Goal: Transaction & Acquisition: Subscribe to service/newsletter

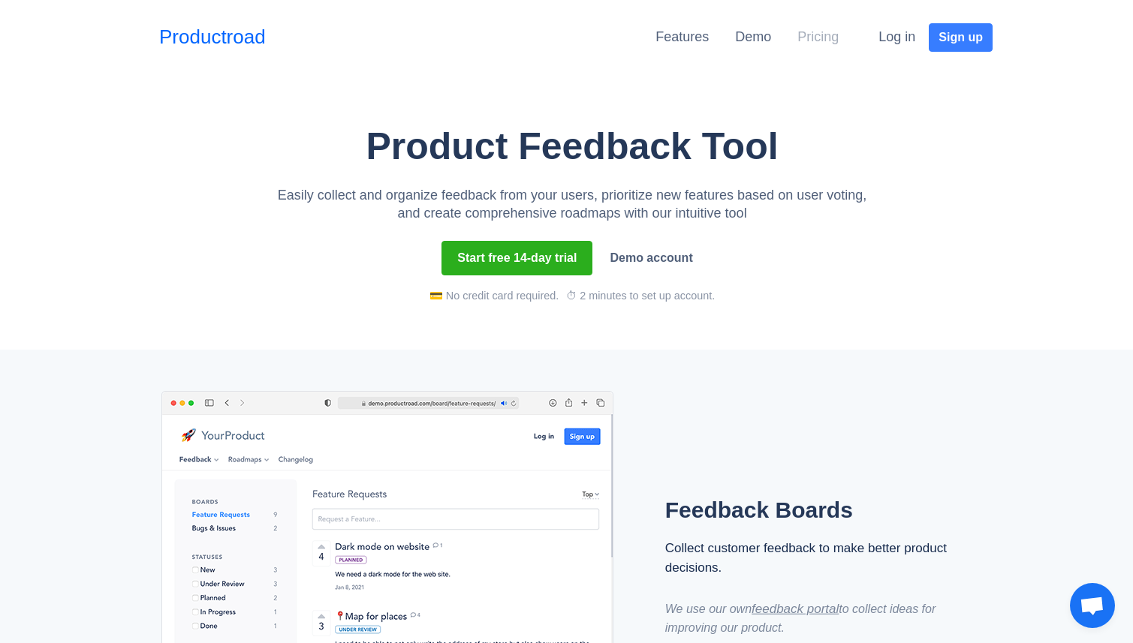
click at [806, 37] on link "Pricing" at bounding box center [817, 36] width 41 height 15
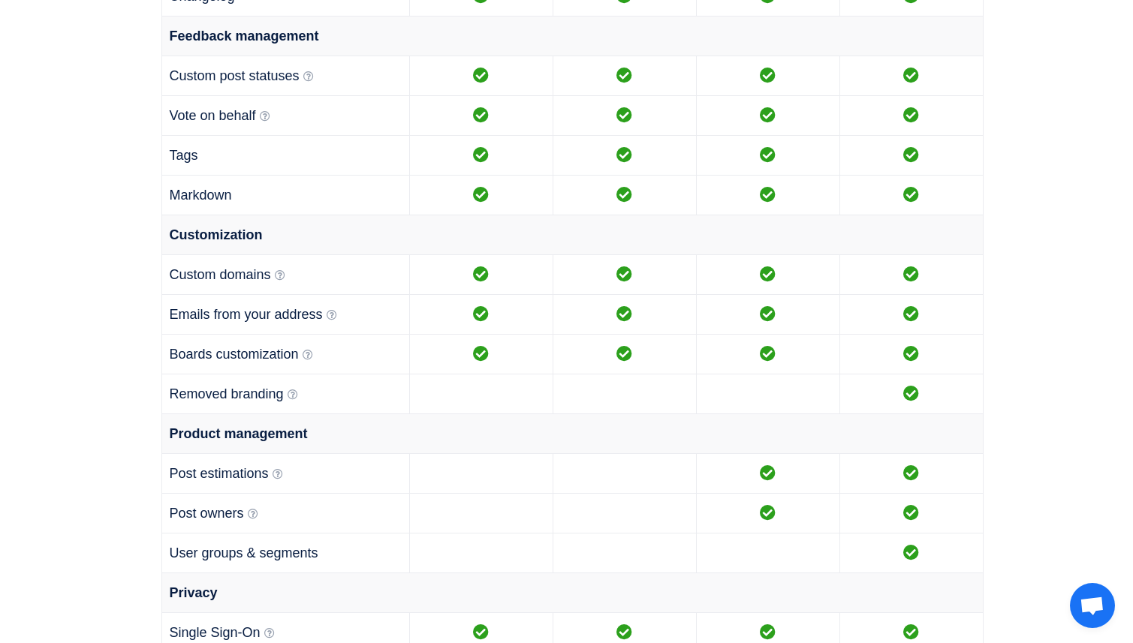
scroll to position [933, 0]
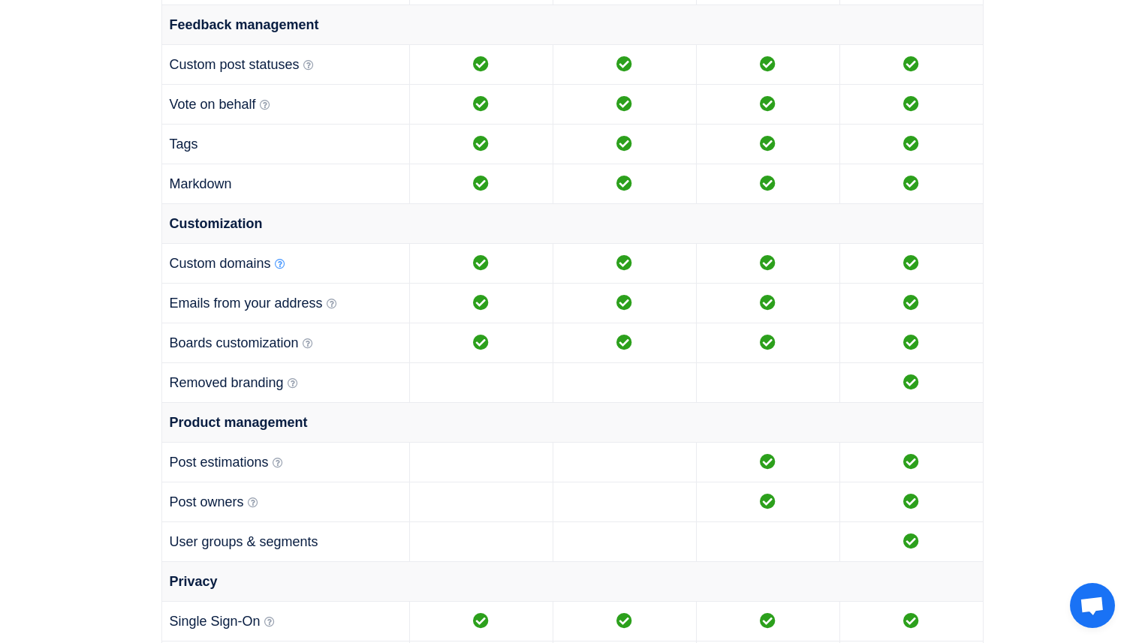
click at [281, 264] on icon at bounding box center [280, 264] width 11 height 11
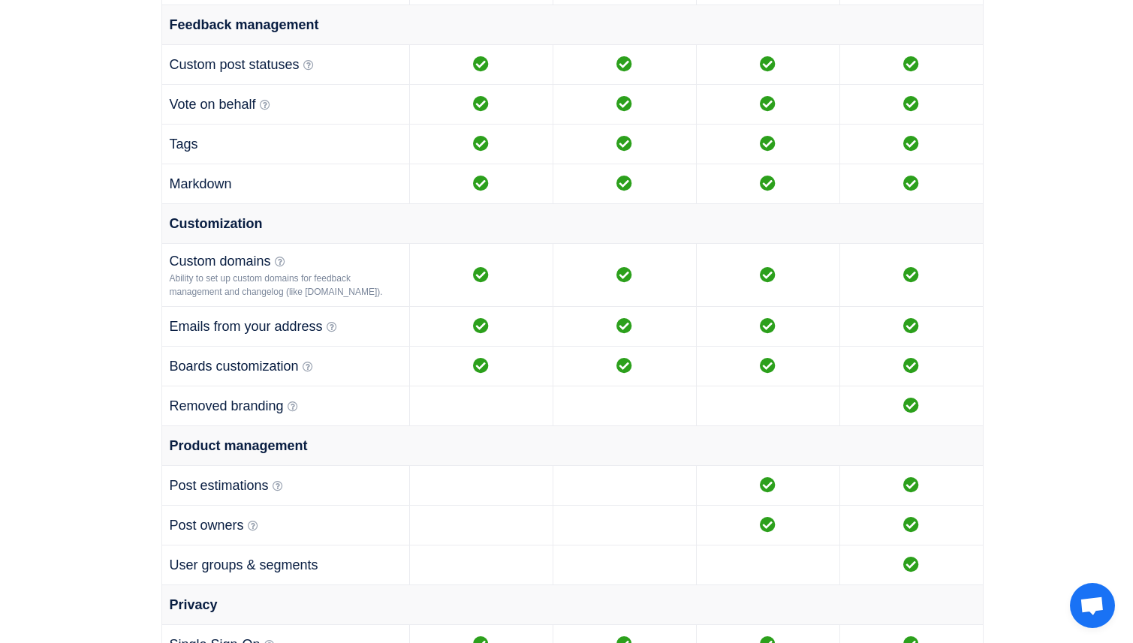
click at [327, 330] on td "Emails from your address We can send notifications to your customers from email…" at bounding box center [285, 327] width 248 height 40
click at [329, 333] on icon at bounding box center [332, 327] width 11 height 11
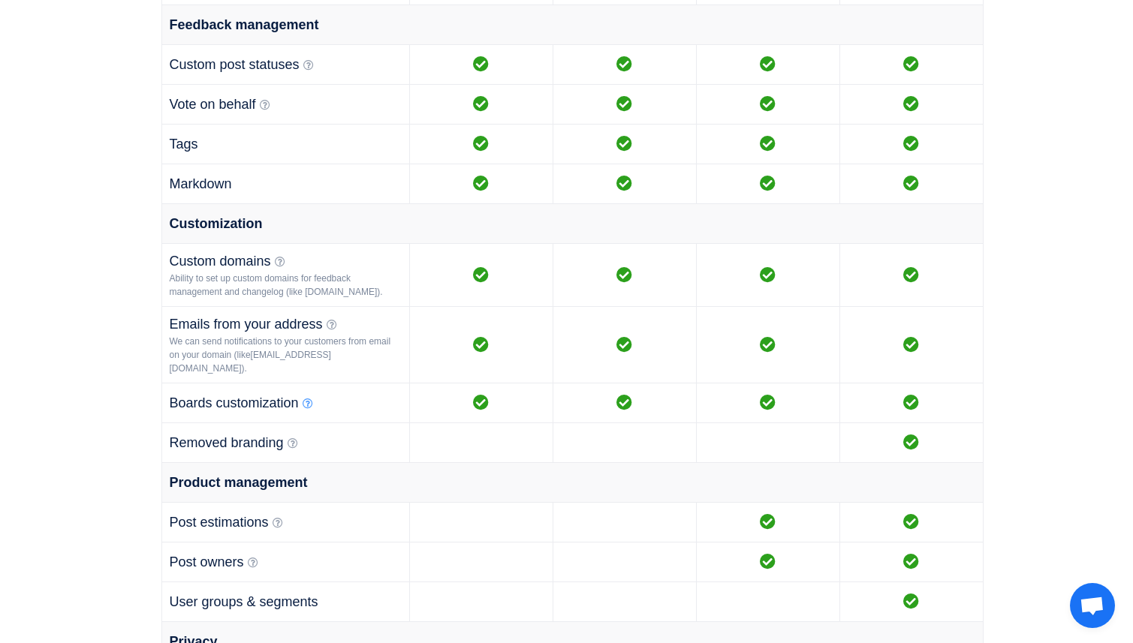
click at [306, 404] on icon at bounding box center [308, 404] width 11 height 11
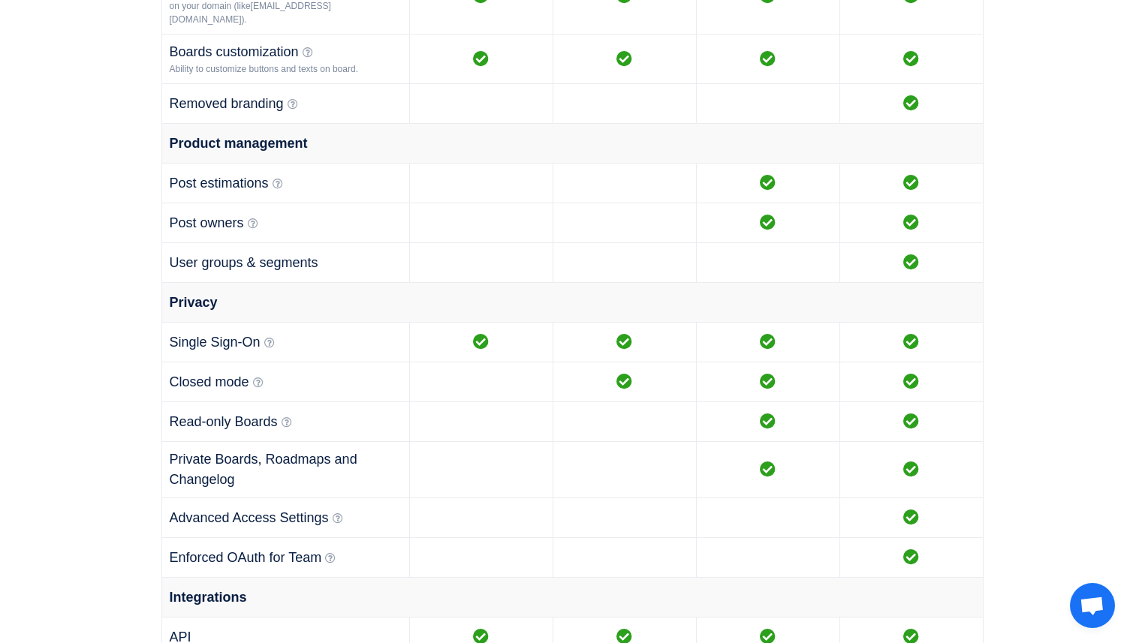
scroll to position [1285, 0]
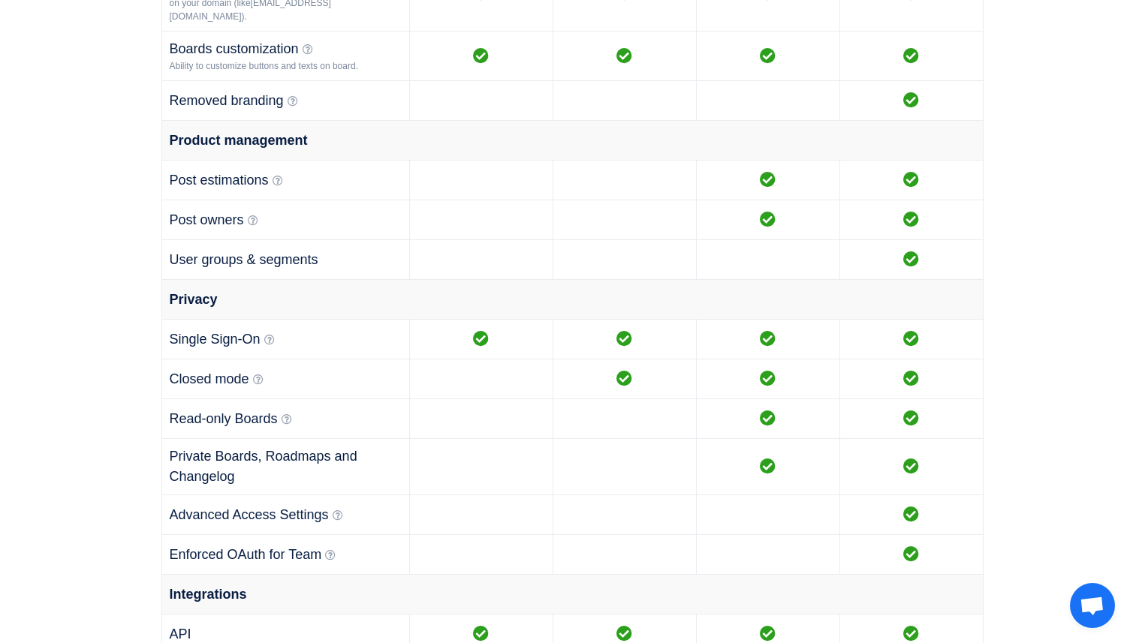
click at [279, 190] on td "Post estimations Ability to set dates of working start and end." at bounding box center [285, 181] width 248 height 40
click at [279, 185] on icon at bounding box center [278, 181] width 11 height 11
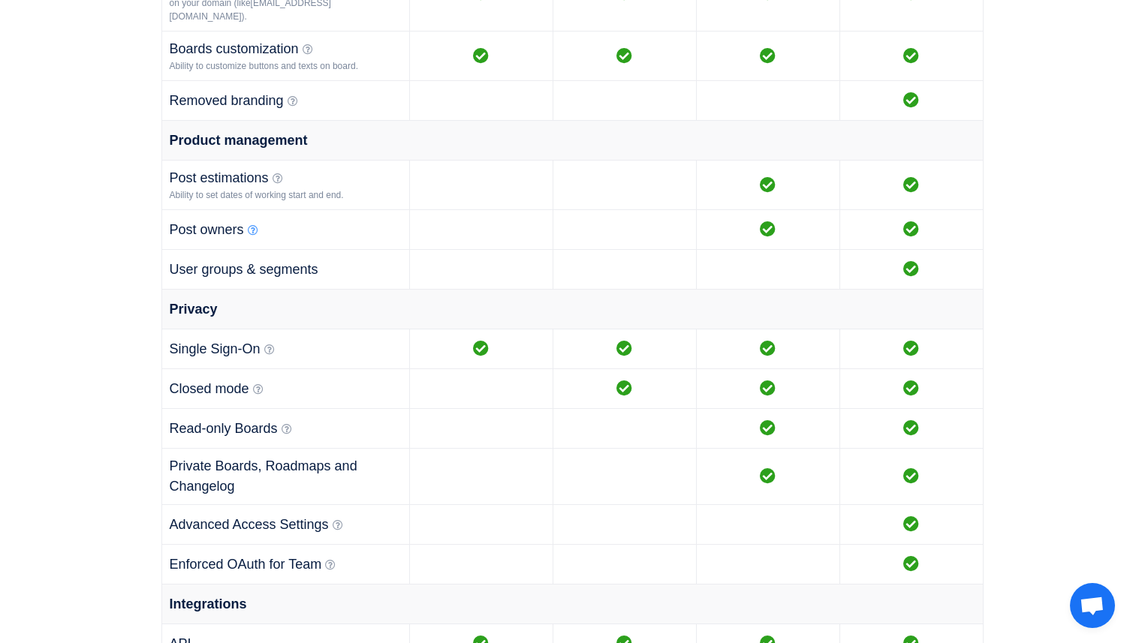
click at [253, 231] on icon at bounding box center [253, 230] width 11 height 11
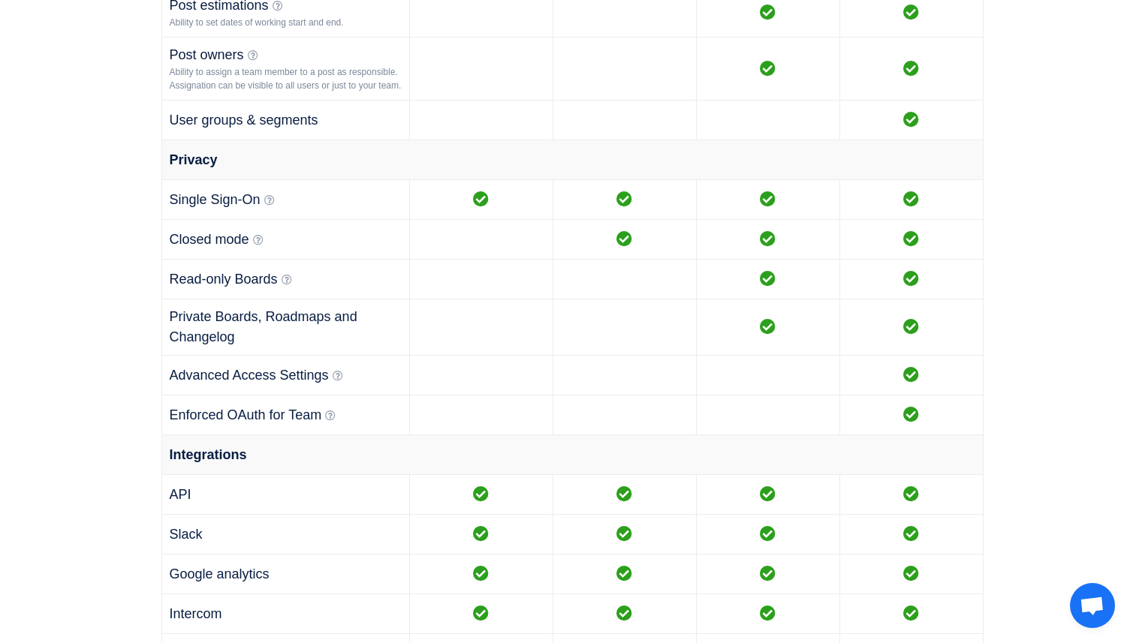
scroll to position [1469, 0]
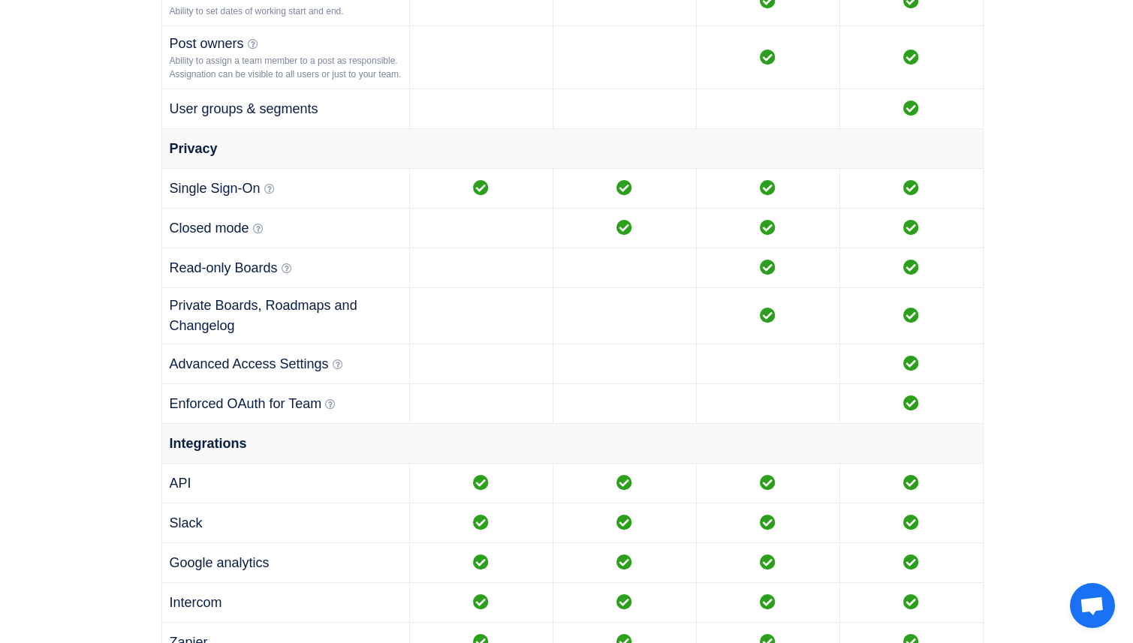
click at [279, 208] on td "Single Sign-On Ability to authorize your users inside our service transparently…" at bounding box center [285, 189] width 248 height 40
click at [276, 205] on td "Single Sign-On Ability to authorize your users inside our service transparently…" at bounding box center [285, 189] width 248 height 40
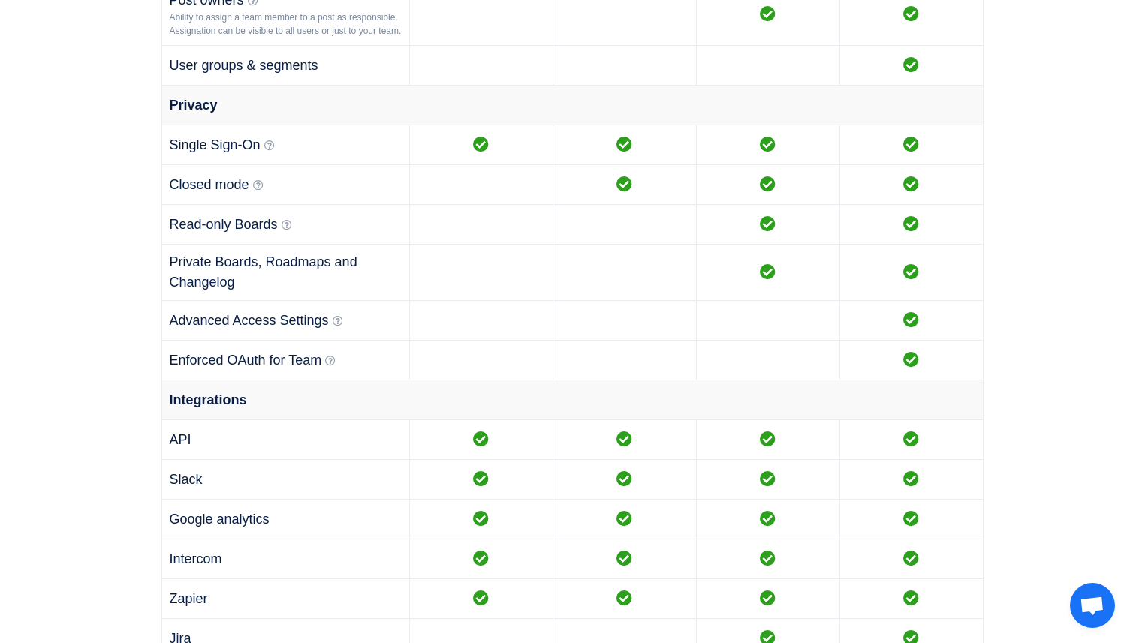
scroll to position [1515, 0]
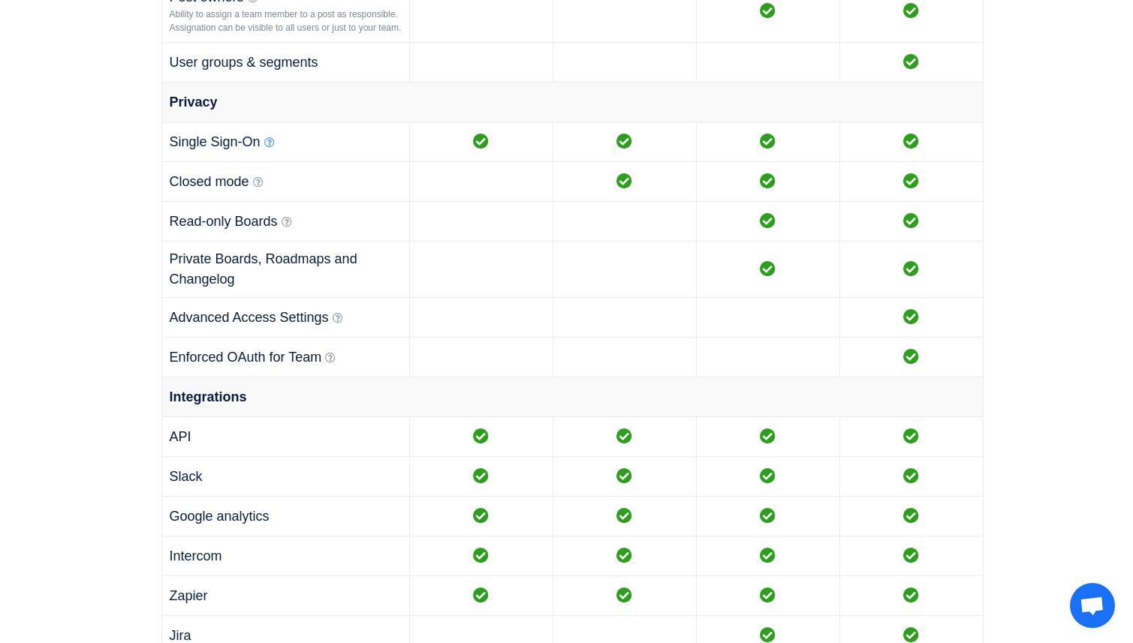
click at [269, 148] on icon at bounding box center [269, 142] width 11 height 11
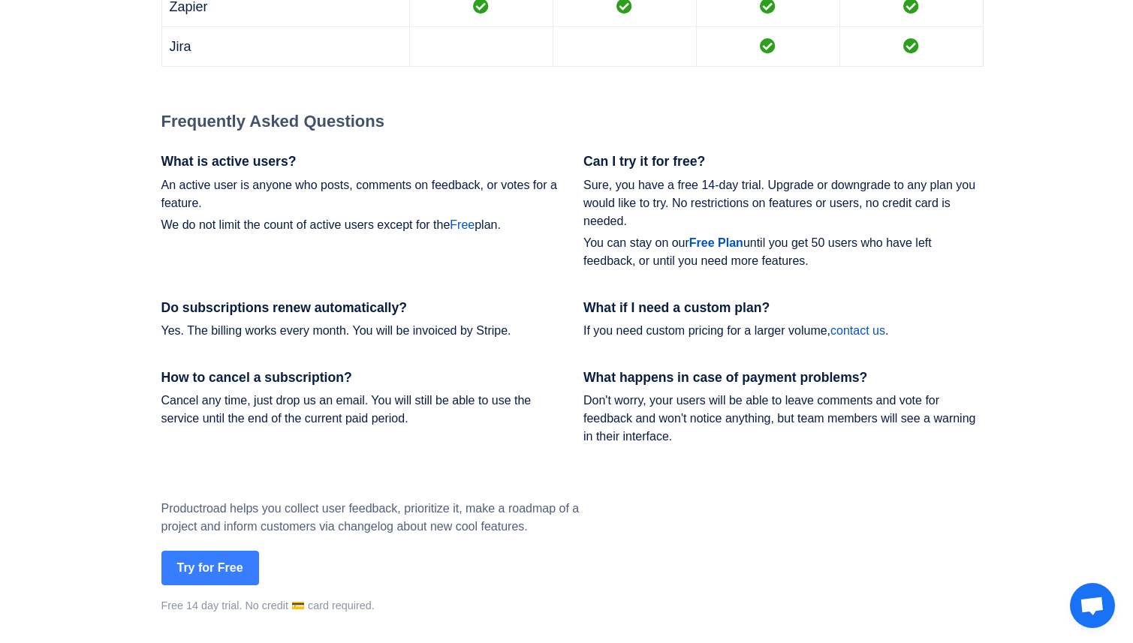
scroll to position [2145, 0]
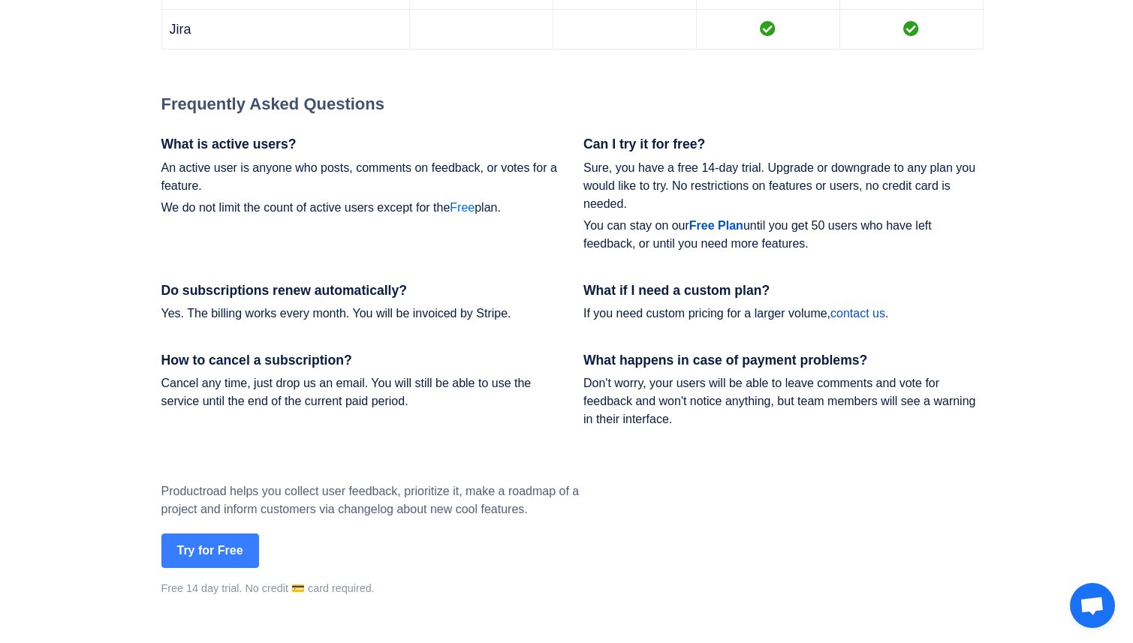
click at [467, 214] on link "Free" at bounding box center [462, 207] width 25 height 13
click at [475, 214] on link "Free" at bounding box center [462, 207] width 25 height 13
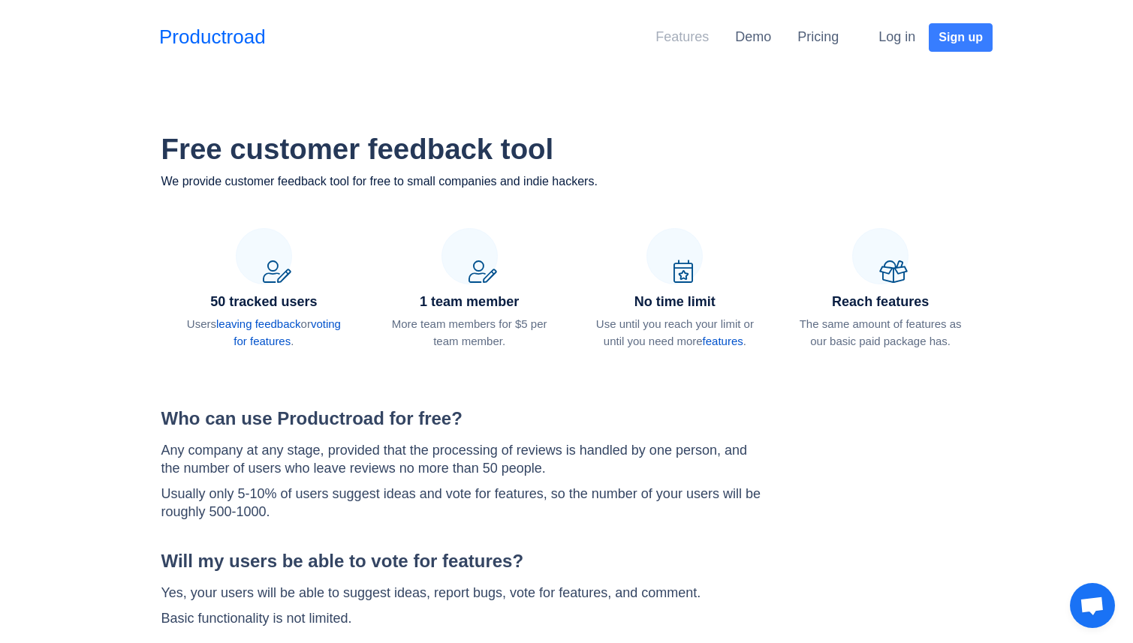
click at [699, 42] on link "Features" at bounding box center [681, 36] width 53 height 15
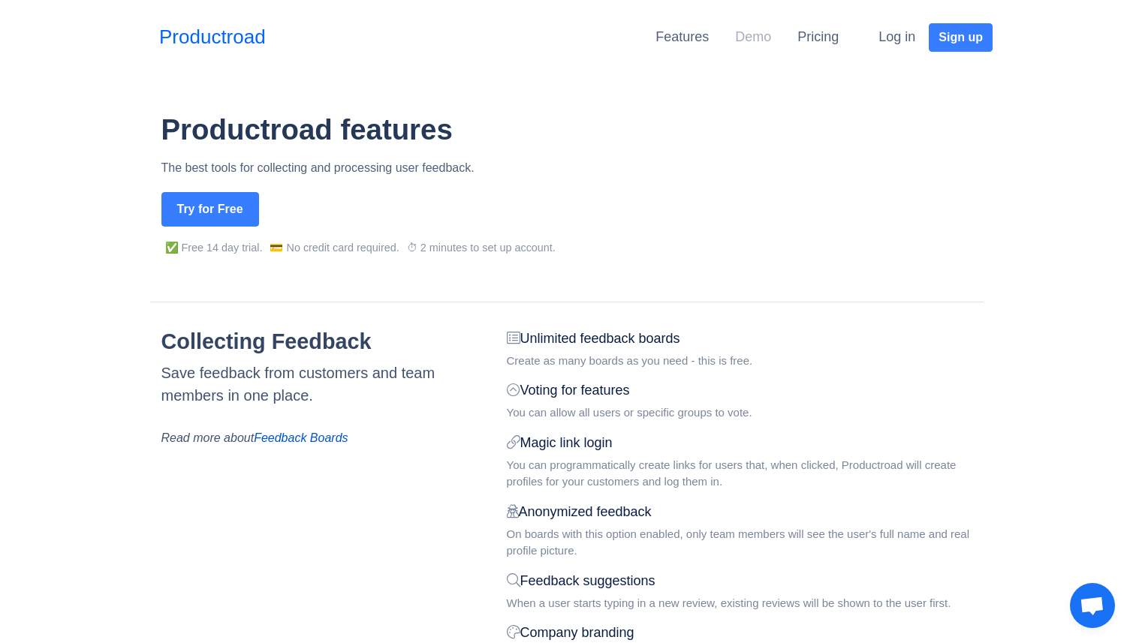
click at [747, 38] on link "Demo" at bounding box center [753, 36] width 36 height 15
click at [684, 43] on link "Features" at bounding box center [681, 36] width 53 height 15
click at [808, 36] on link "Pricing" at bounding box center [817, 36] width 41 height 15
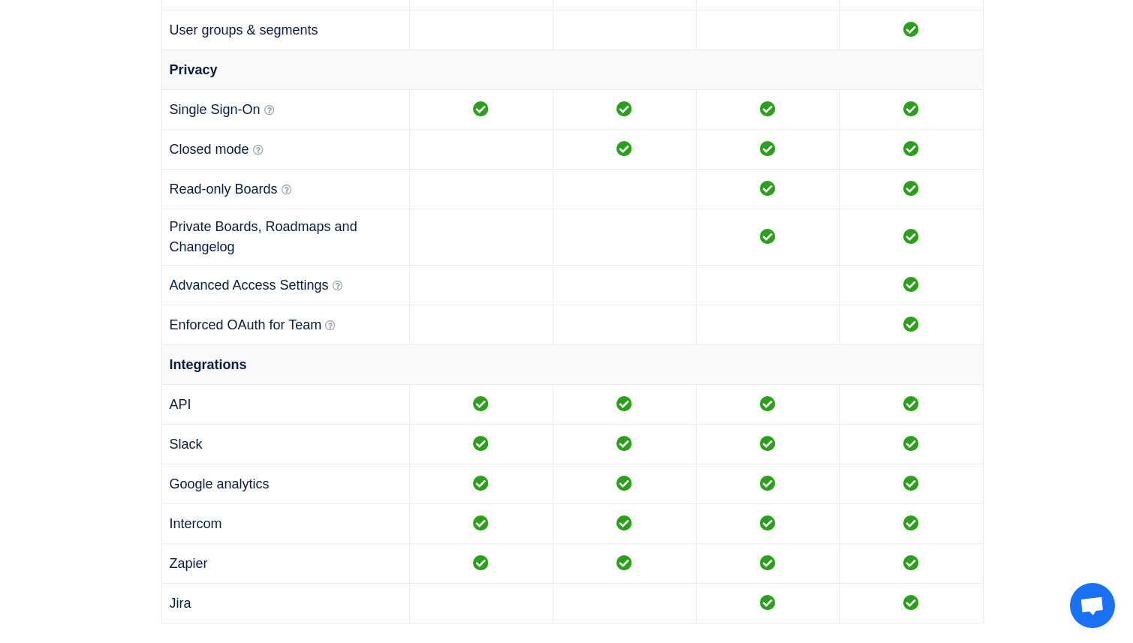
scroll to position [1430, 0]
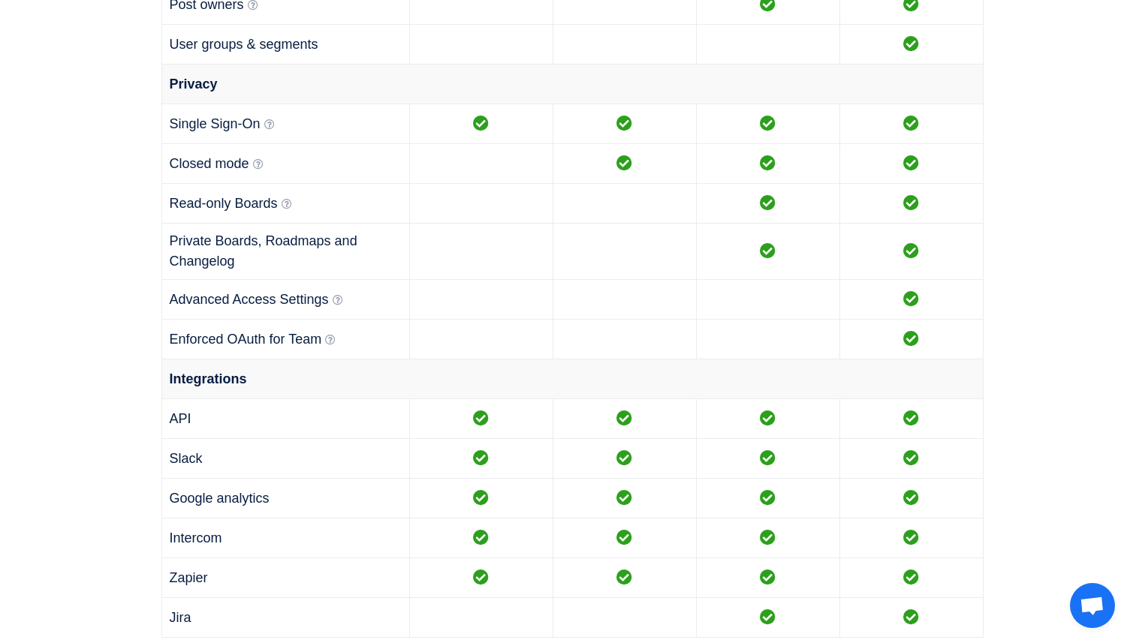
click at [265, 163] on td "Closed mode Ability to close all parts of site and make it available only for t…" at bounding box center [285, 164] width 248 height 40
click at [259, 163] on icon at bounding box center [258, 164] width 11 height 11
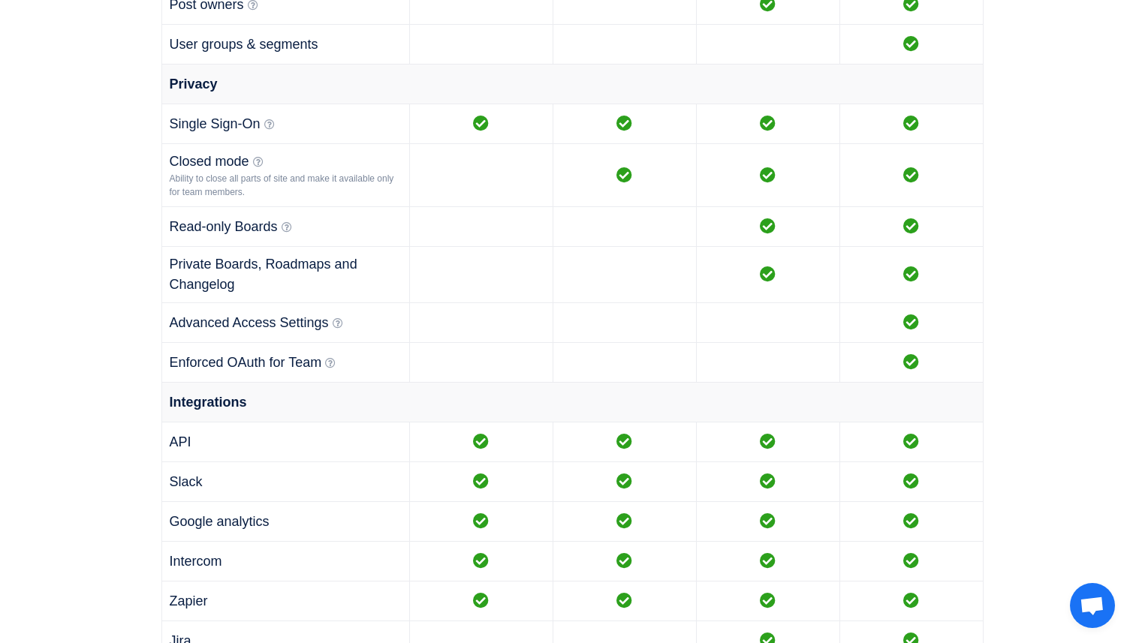
click at [278, 224] on td "Read-only Boards Posts on read-only boards are available for voting by users bu…" at bounding box center [285, 227] width 248 height 40
click at [286, 229] on icon at bounding box center [287, 227] width 11 height 11
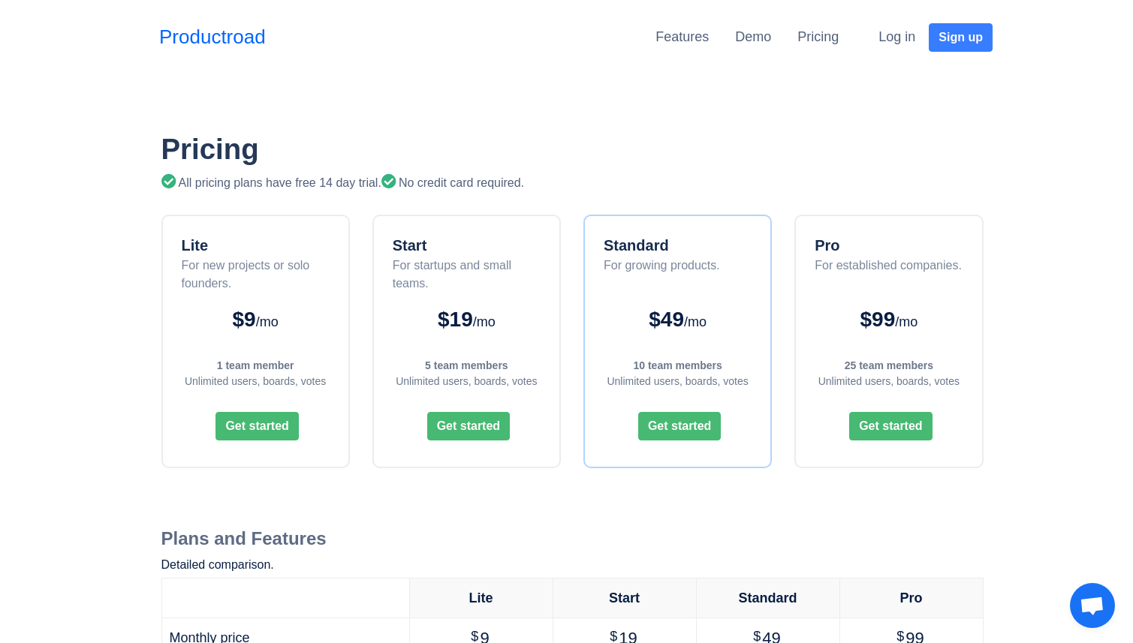
scroll to position [1966, 0]
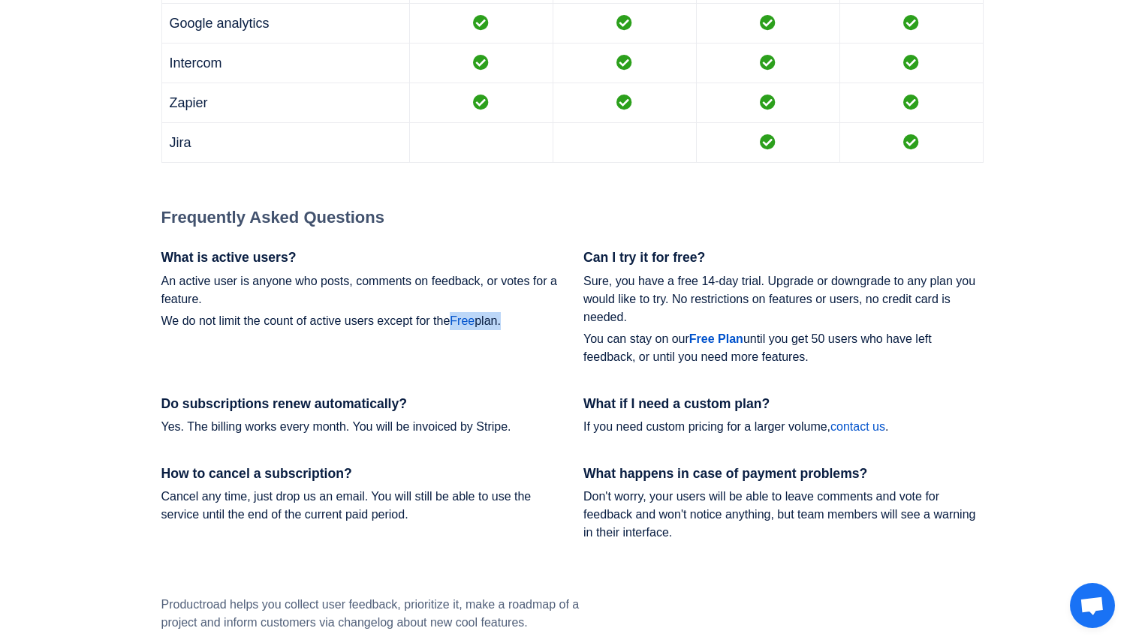
click at [481, 323] on p "We do not limit the count of active users except for the Free plan." at bounding box center [361, 321] width 400 height 18
click at [719, 333] on strong "Free Plan" at bounding box center [716, 339] width 54 height 13
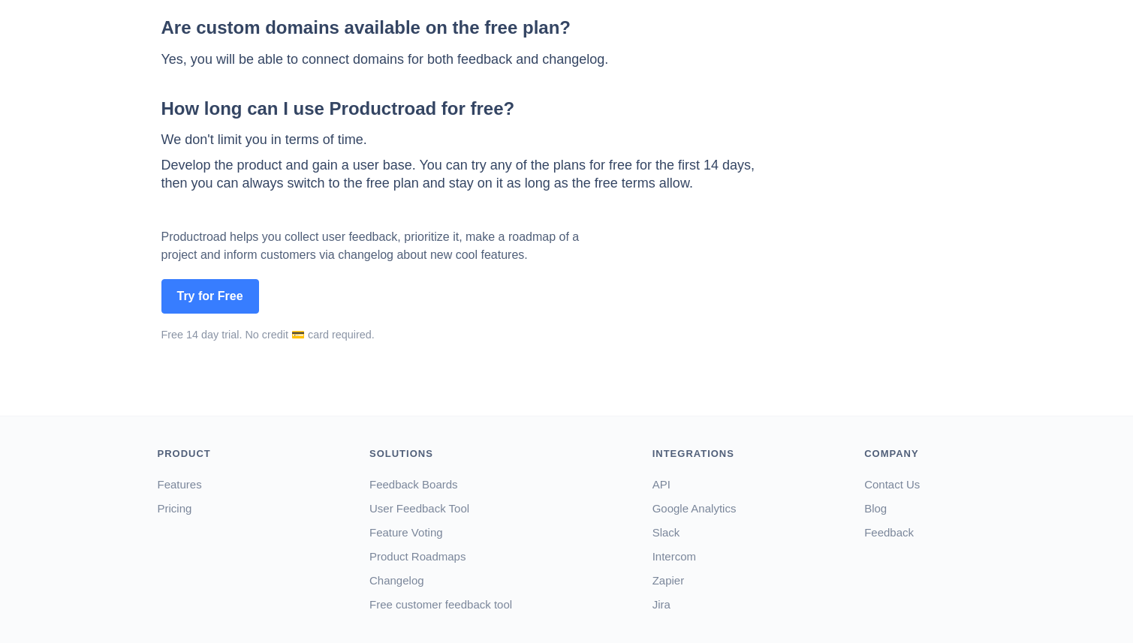
scroll to position [707, 0]
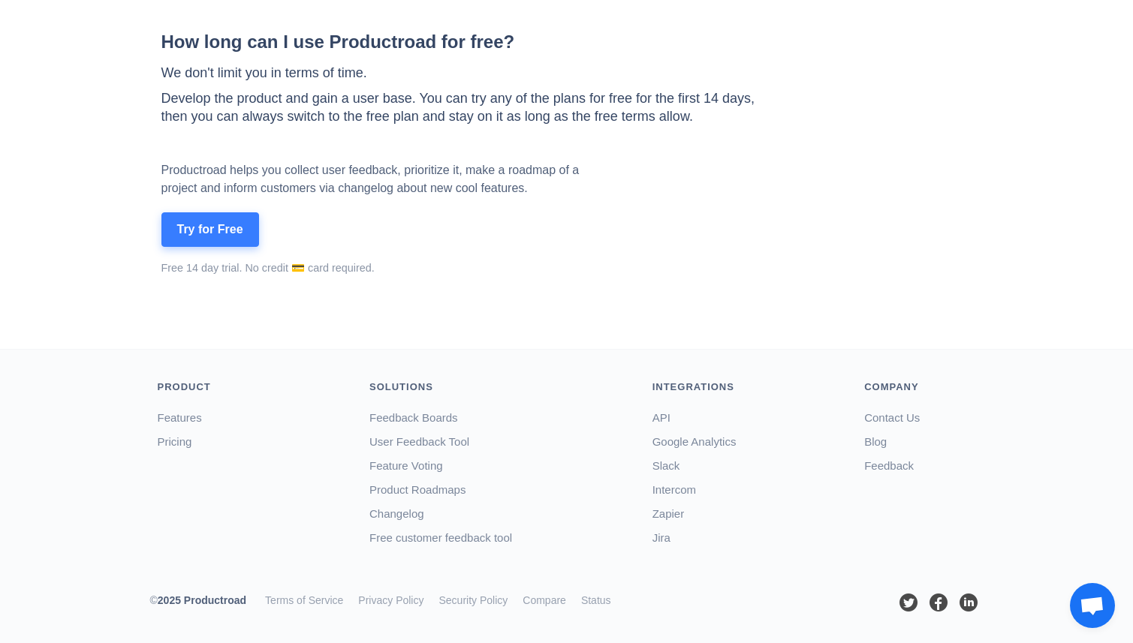
click at [231, 223] on button "Try for Free" at bounding box center [210, 229] width 98 height 35
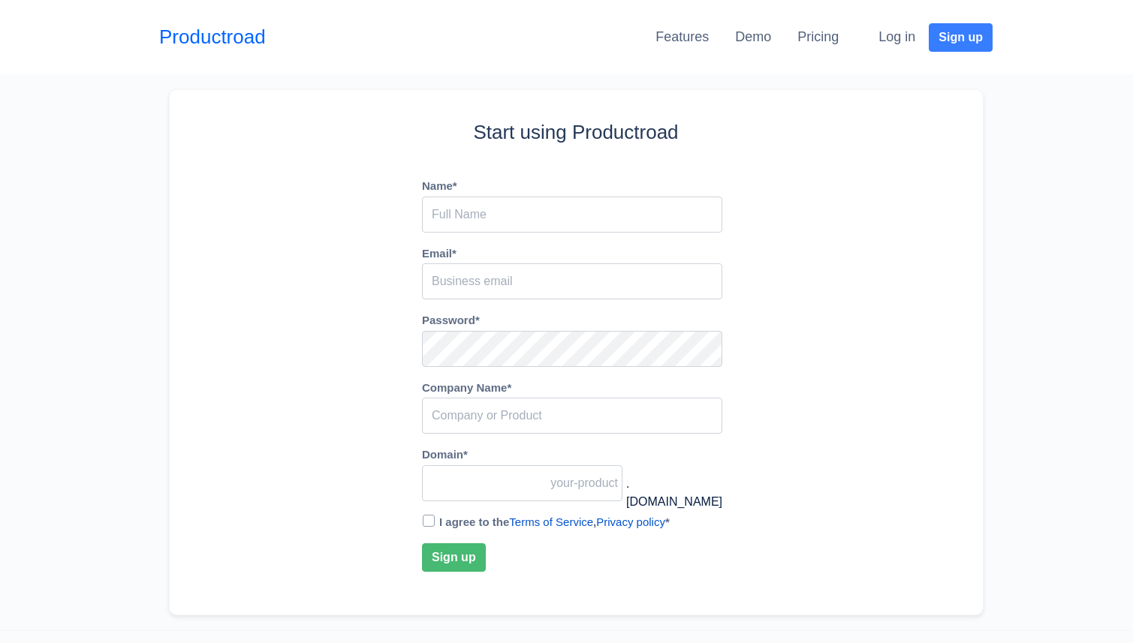
click at [460, 214] on input "Name *" at bounding box center [572, 215] width 300 height 36
type input "[PERSON_NAME]"
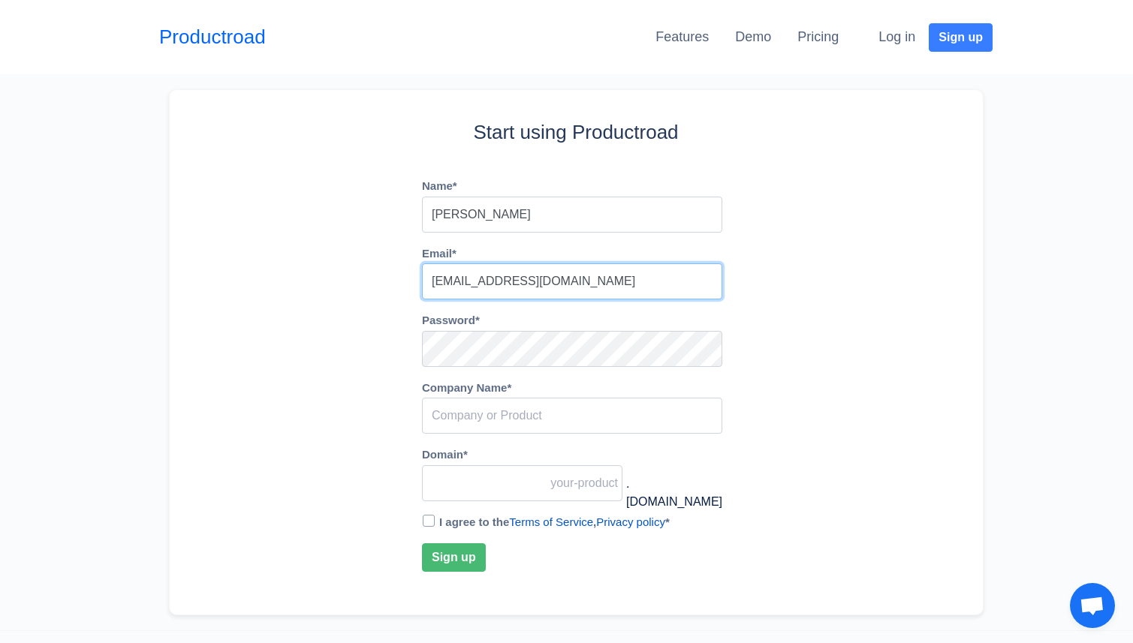
type input "[EMAIL_ADDRESS][DOMAIN_NAME]"
click at [573, 287] on input "[EMAIL_ADDRESS][DOMAIN_NAME]" at bounding box center [572, 282] width 300 height 36
